Goal: Browse casually

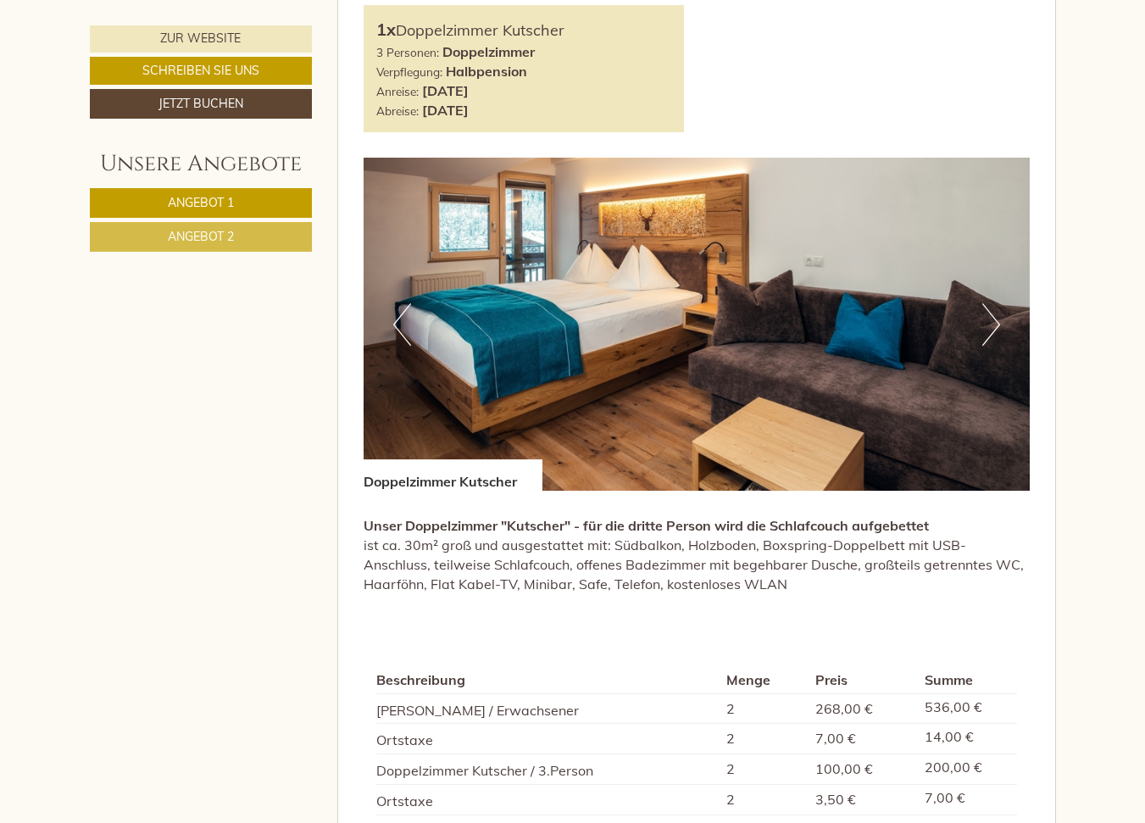
scroll to position [934, 0]
click at [989, 330] on button "Next" at bounding box center [991, 325] width 18 height 42
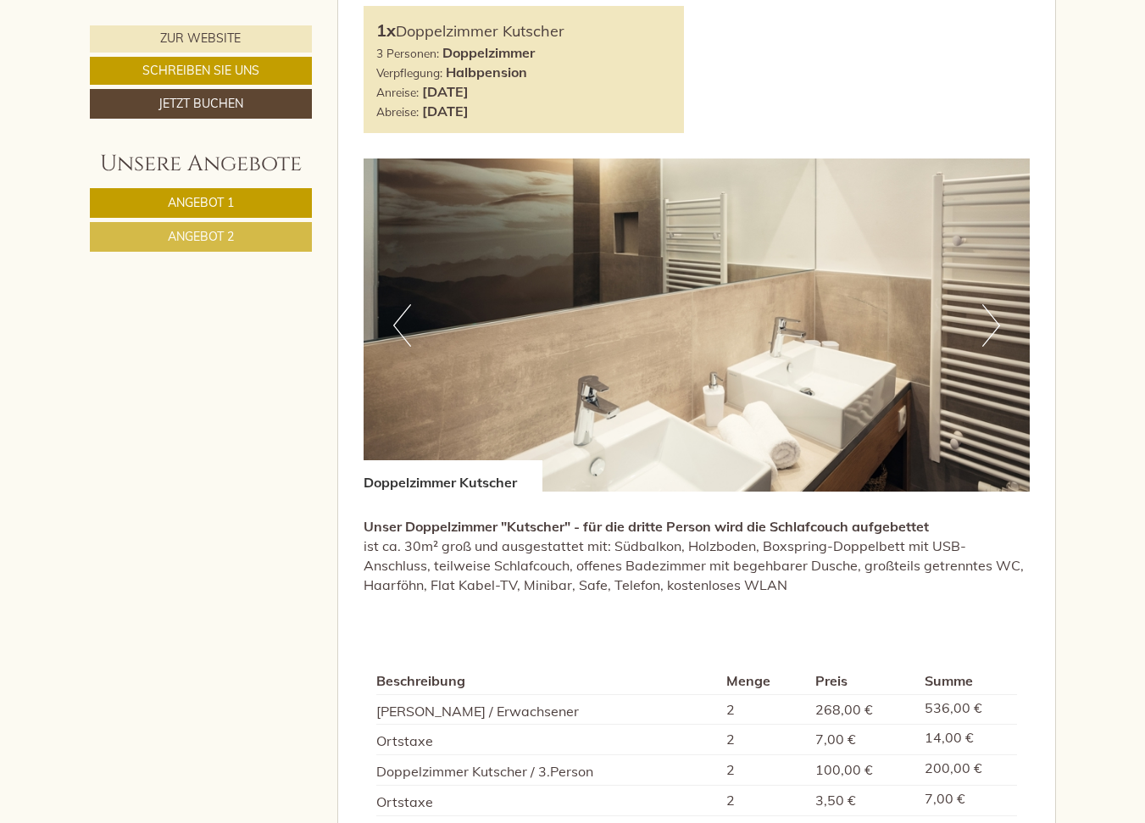
click at [989, 323] on button "Next" at bounding box center [991, 325] width 18 height 42
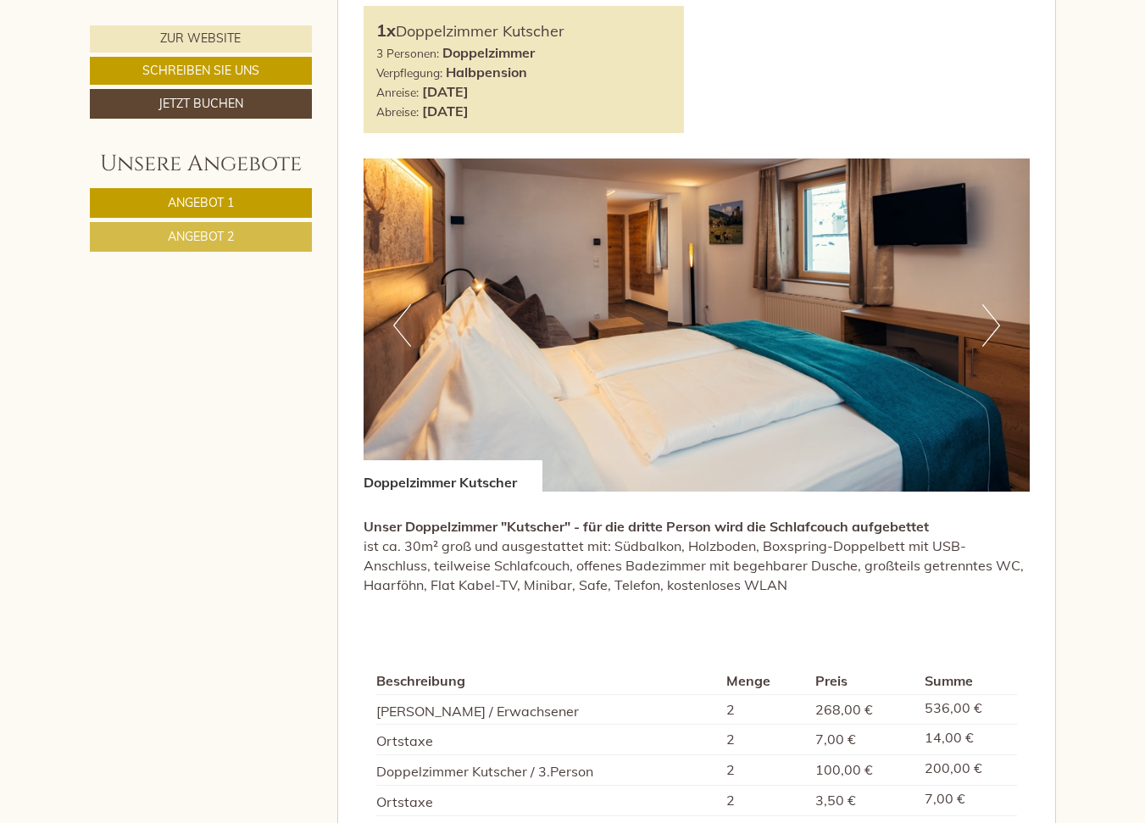
click at [989, 322] on button "Next" at bounding box center [991, 325] width 18 height 42
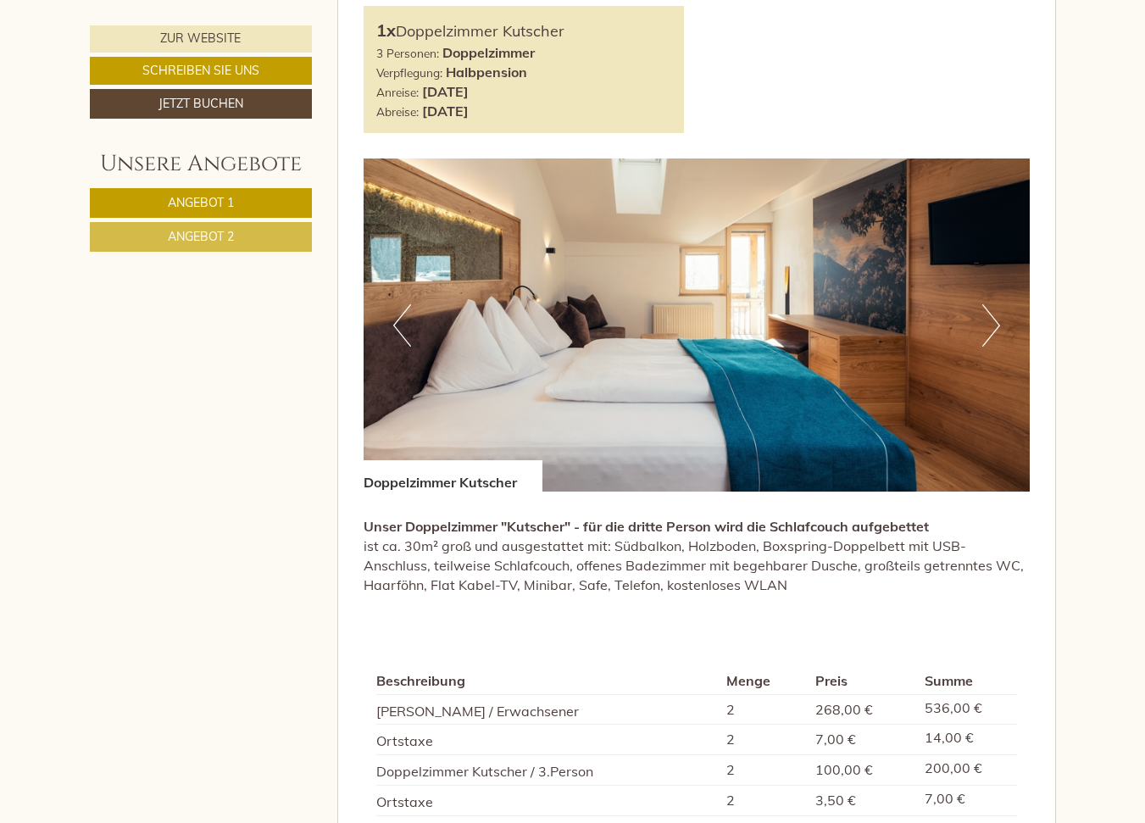
click at [988, 322] on button "Next" at bounding box center [991, 325] width 18 height 42
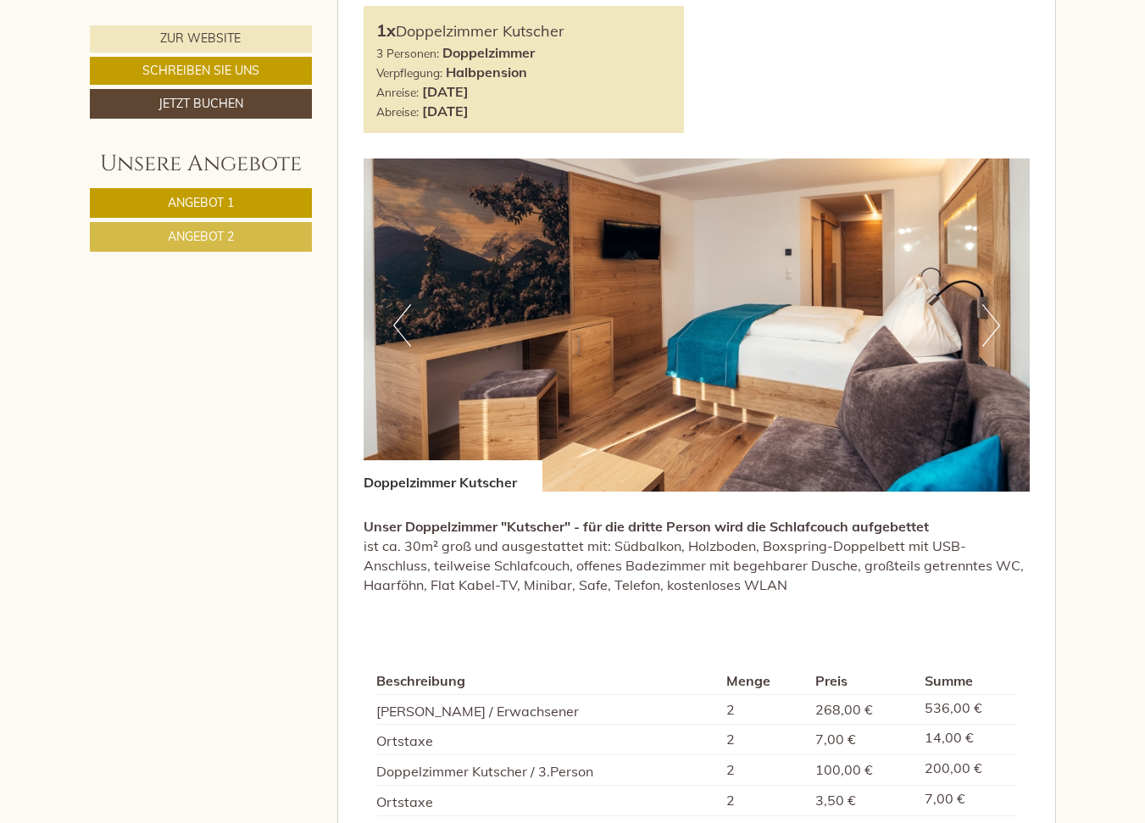
click at [397, 319] on button "Previous" at bounding box center [402, 325] width 18 height 42
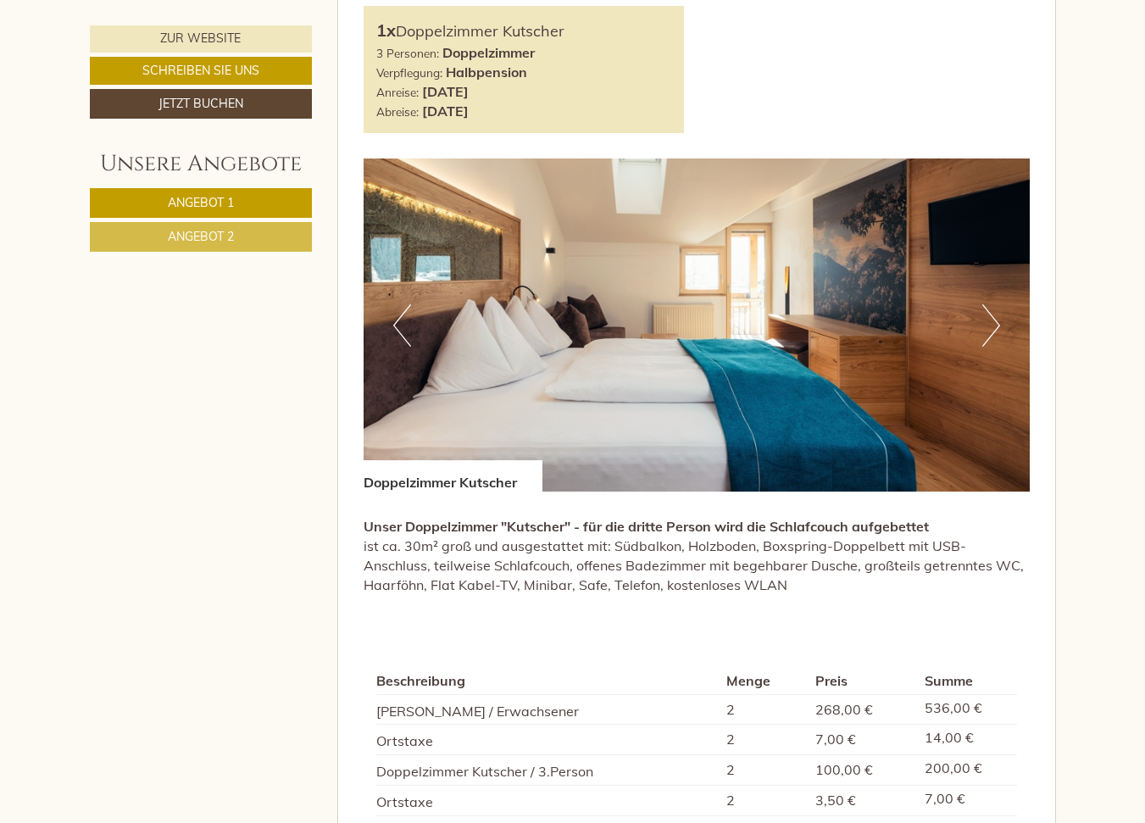
click at [994, 322] on button "Next" at bounding box center [991, 325] width 18 height 42
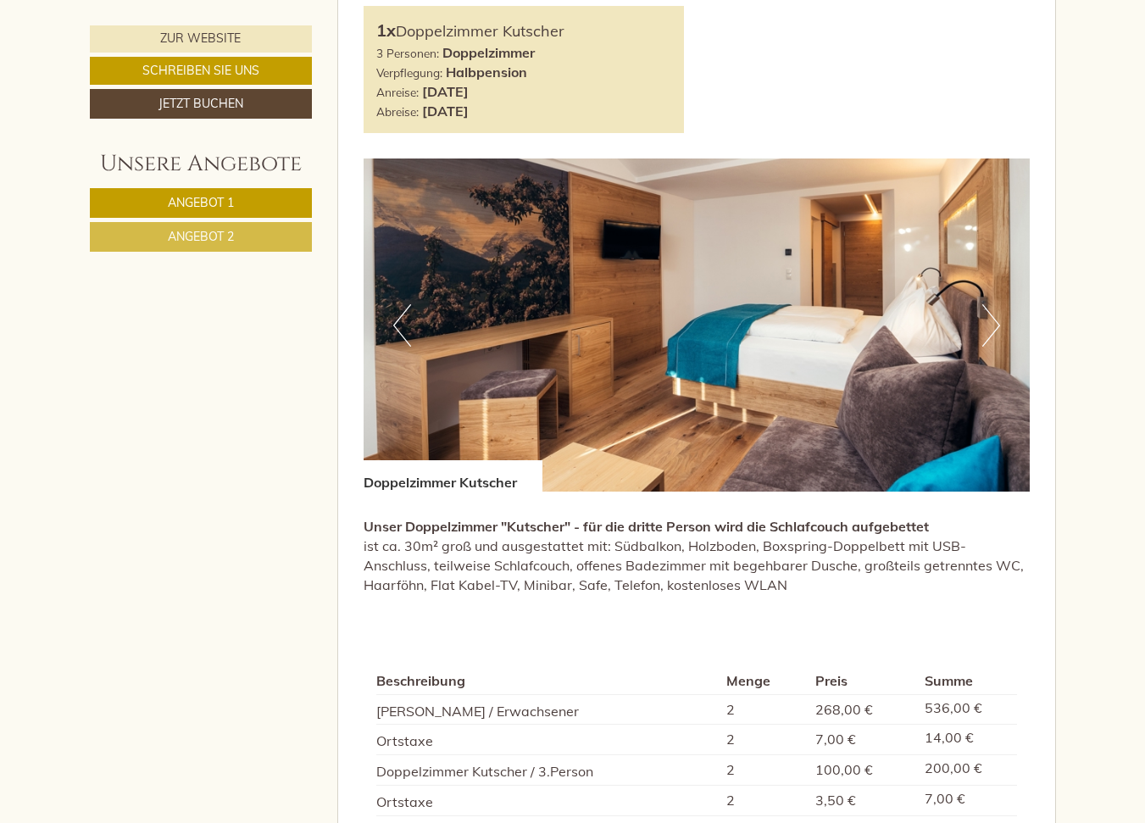
click at [994, 322] on button "Next" at bounding box center [991, 325] width 18 height 42
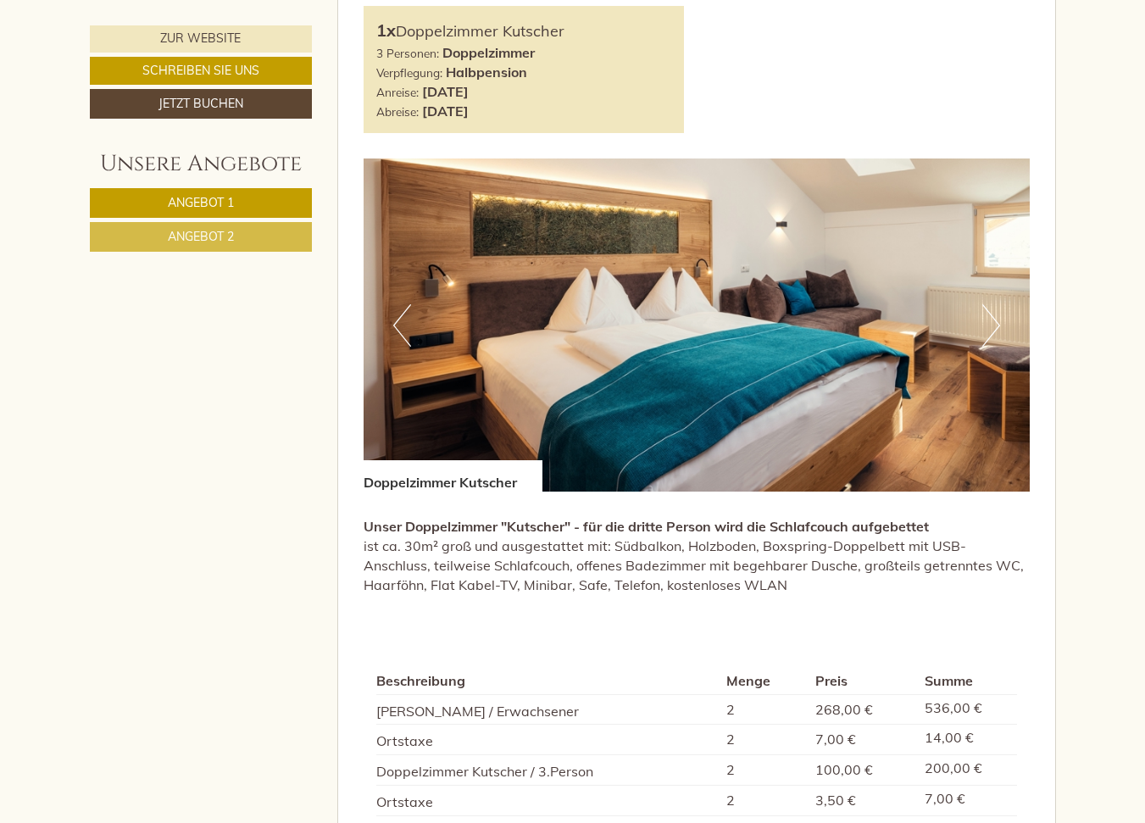
click at [994, 322] on button "Next" at bounding box center [991, 325] width 18 height 42
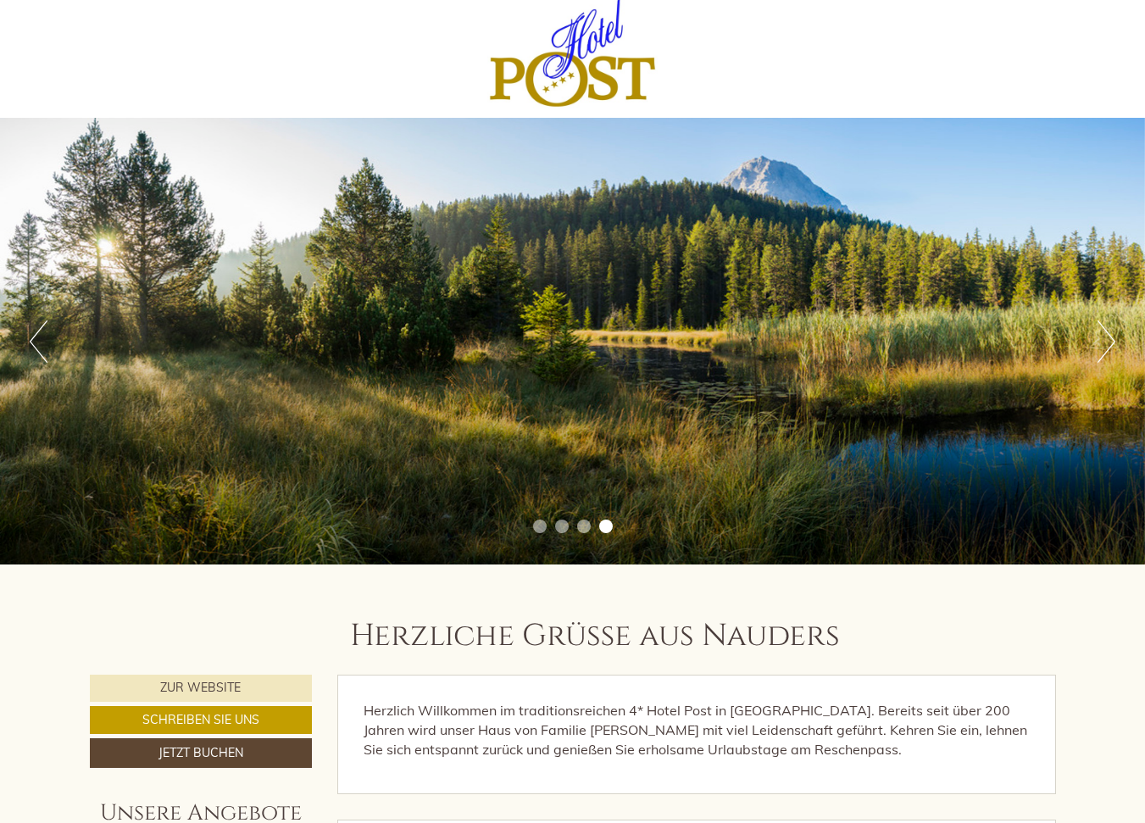
scroll to position [0, 0]
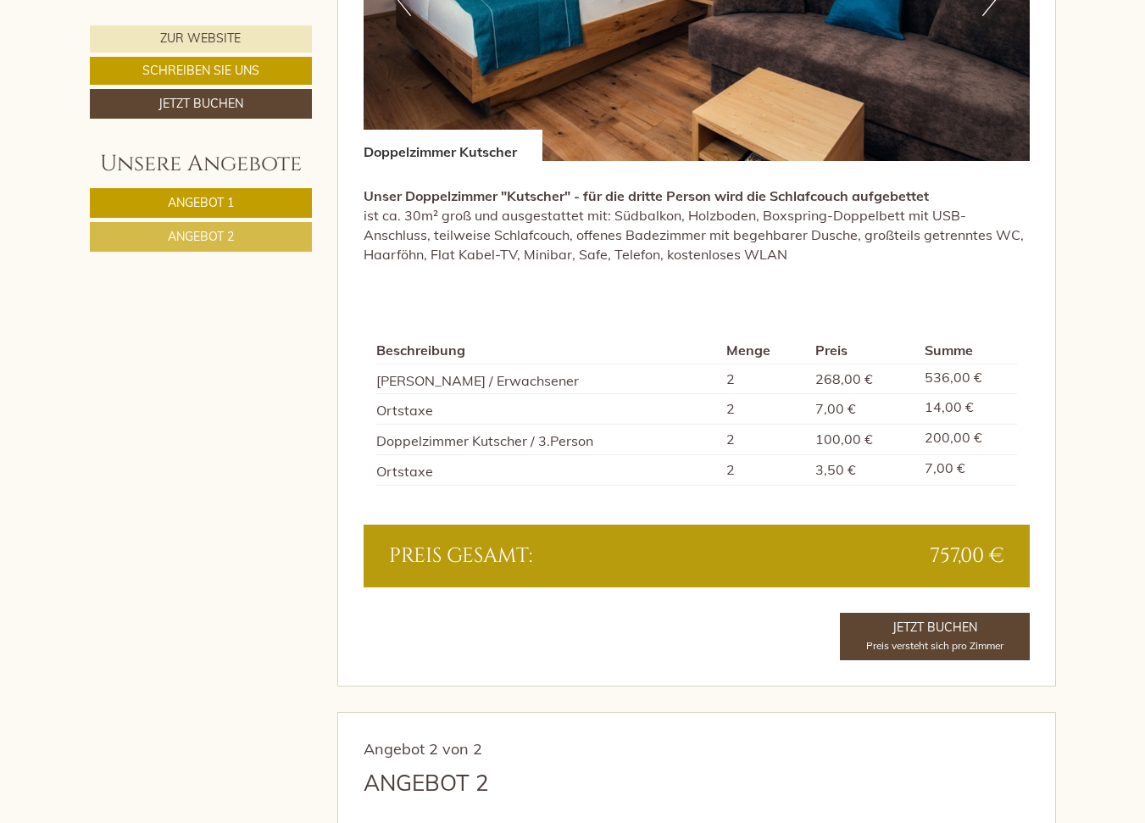
scroll to position [1269, 0]
